Goal: Transaction & Acquisition: Book appointment/travel/reservation

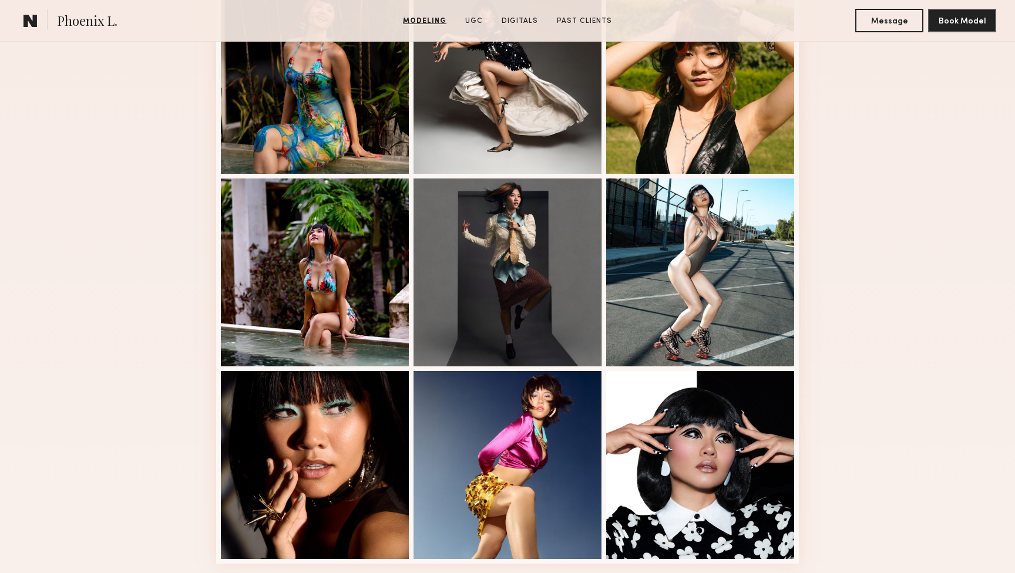
scroll to position [563, 0]
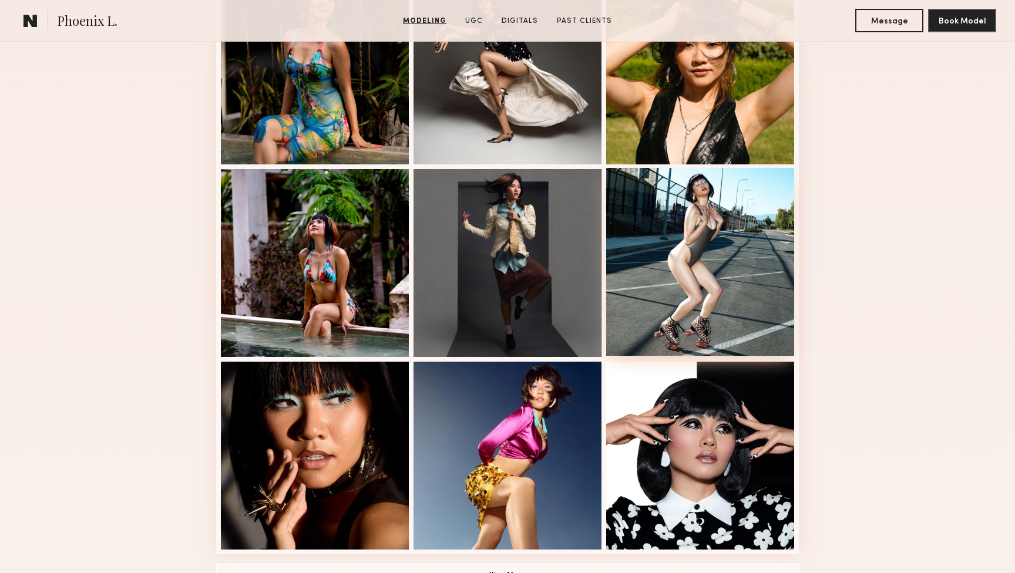
click at [760, 297] on div at bounding box center [700, 262] width 188 height 188
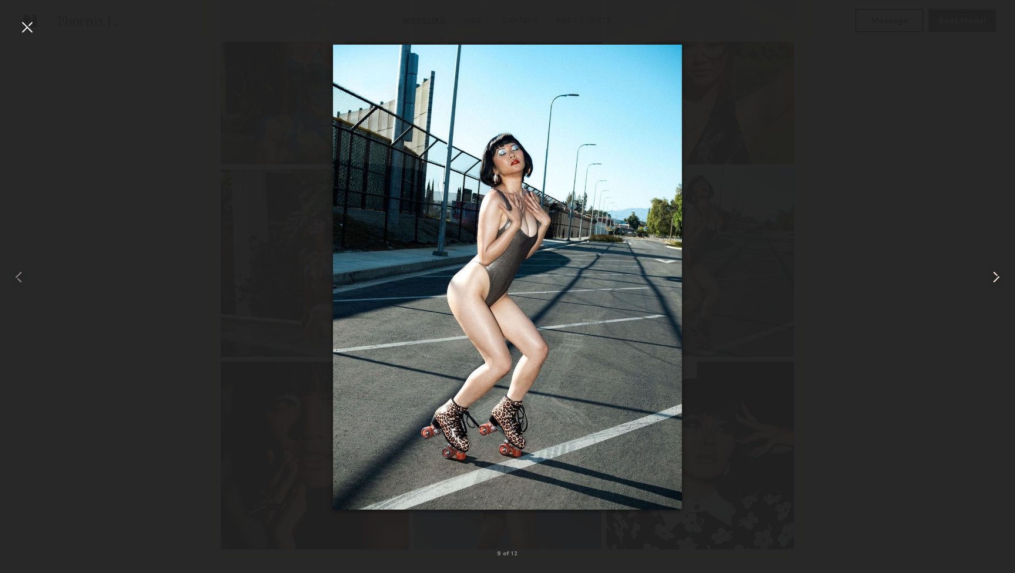
click at [996, 278] on common-icon at bounding box center [996, 277] width 19 height 19
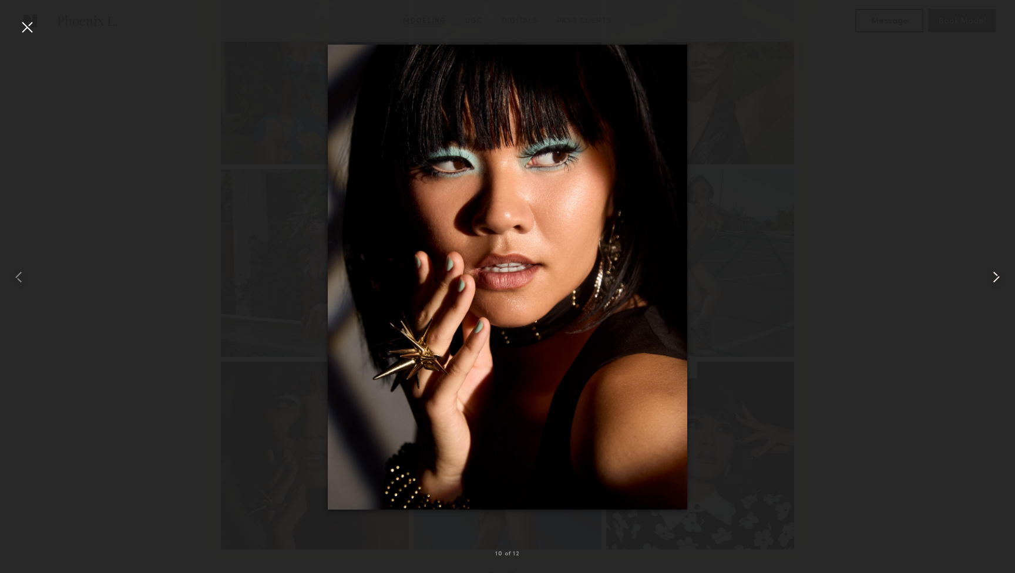
click at [996, 278] on common-icon at bounding box center [996, 277] width 19 height 19
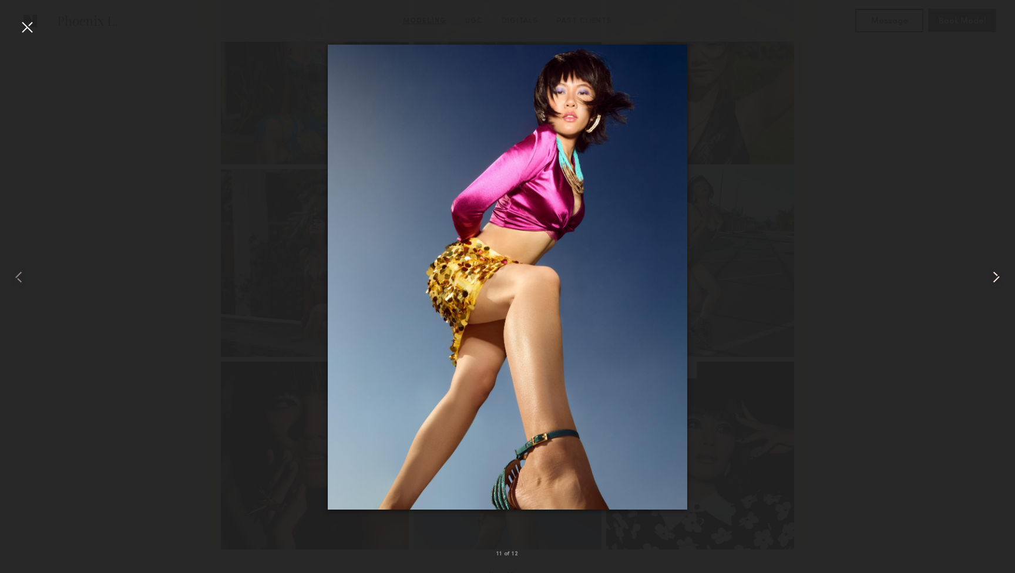
click at [996, 277] on common-icon at bounding box center [996, 277] width 19 height 19
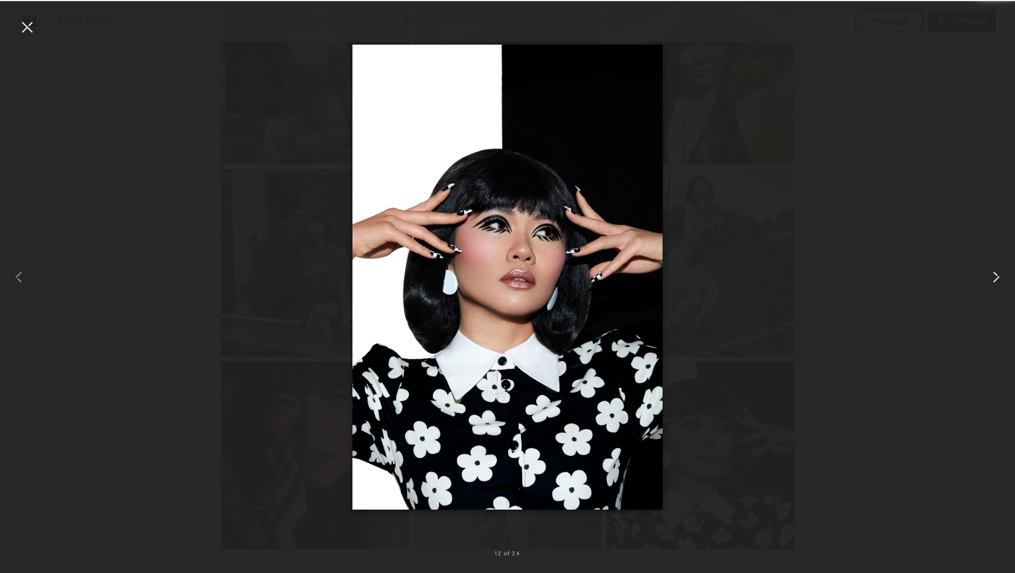
click at [996, 277] on common-icon at bounding box center [996, 277] width 19 height 19
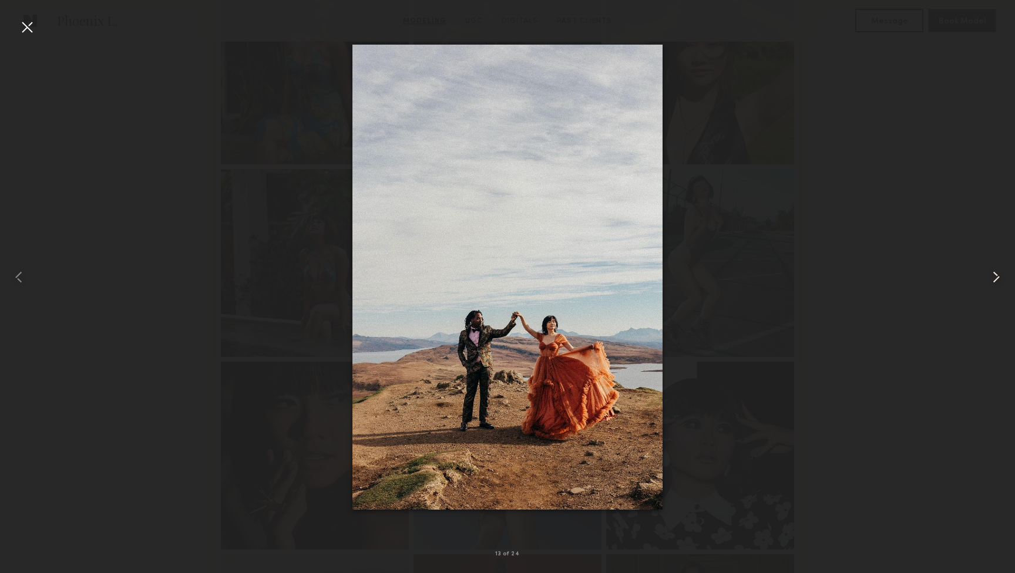
click at [996, 277] on common-icon at bounding box center [996, 277] width 19 height 19
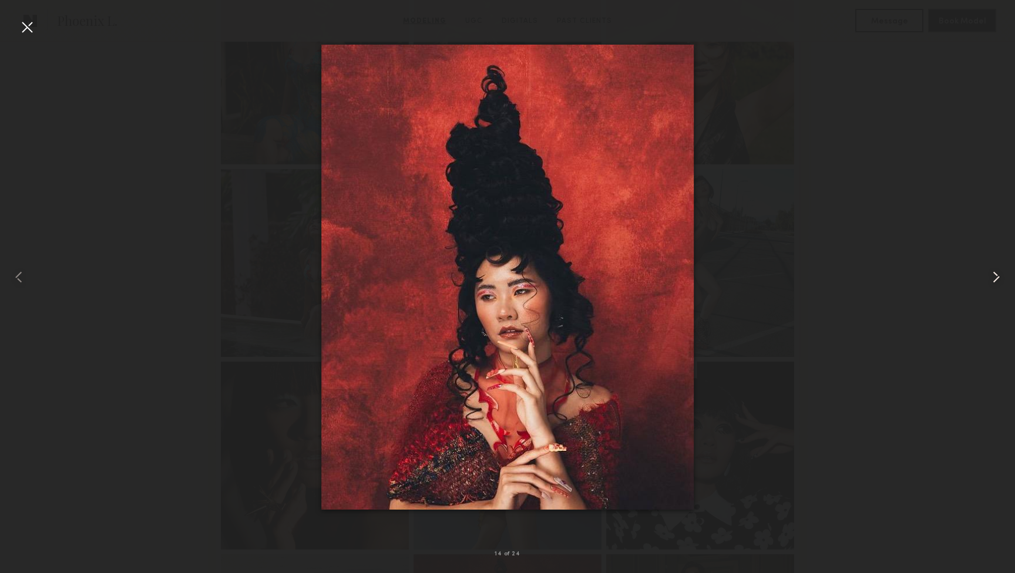
click at [996, 277] on common-icon at bounding box center [996, 277] width 19 height 19
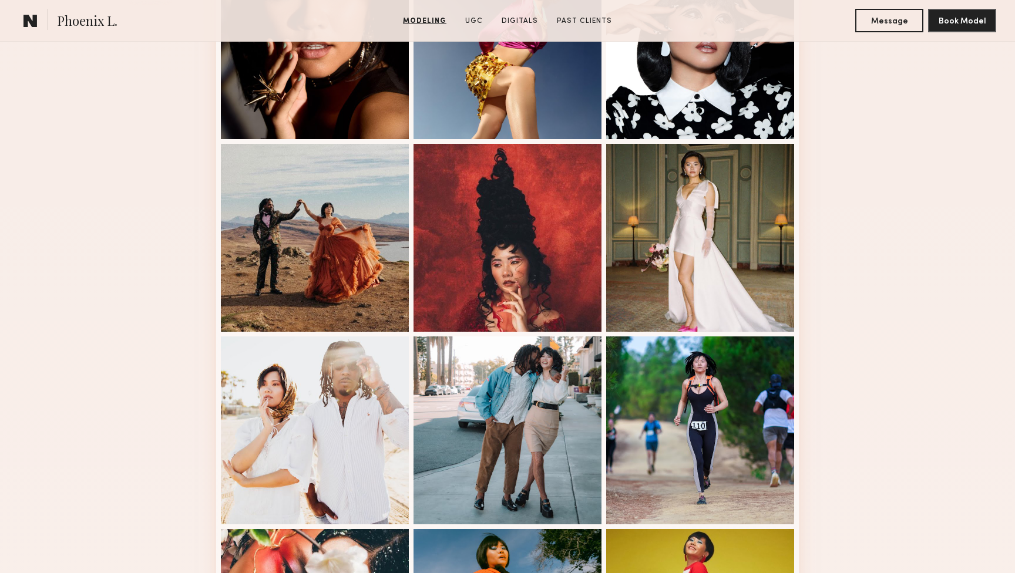
scroll to position [985, 0]
